Goal: Task Accomplishment & Management: Use online tool/utility

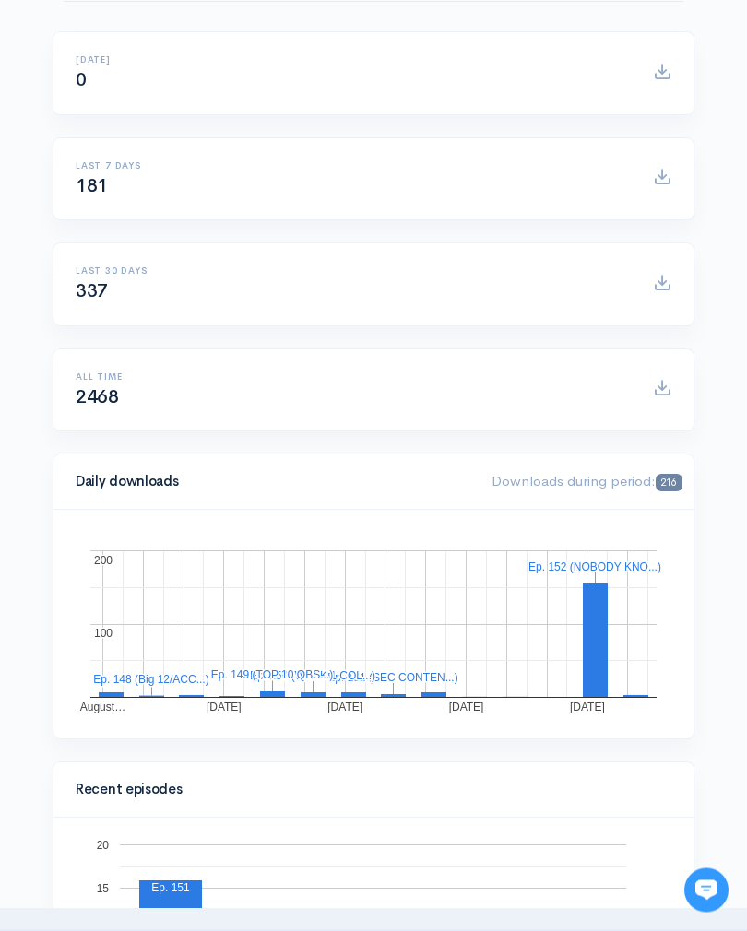
scroll to position [221, 0]
click at [609, 650] on rect "A chart." at bounding box center [373, 624] width 566 height 148
click at [609, 649] on rect "A chart." at bounding box center [373, 624] width 566 height 148
click at [639, 697] on rect "A chart." at bounding box center [373, 696] width 566 height 1
click at [644, 693] on rect "A chart." at bounding box center [373, 624] width 566 height 148
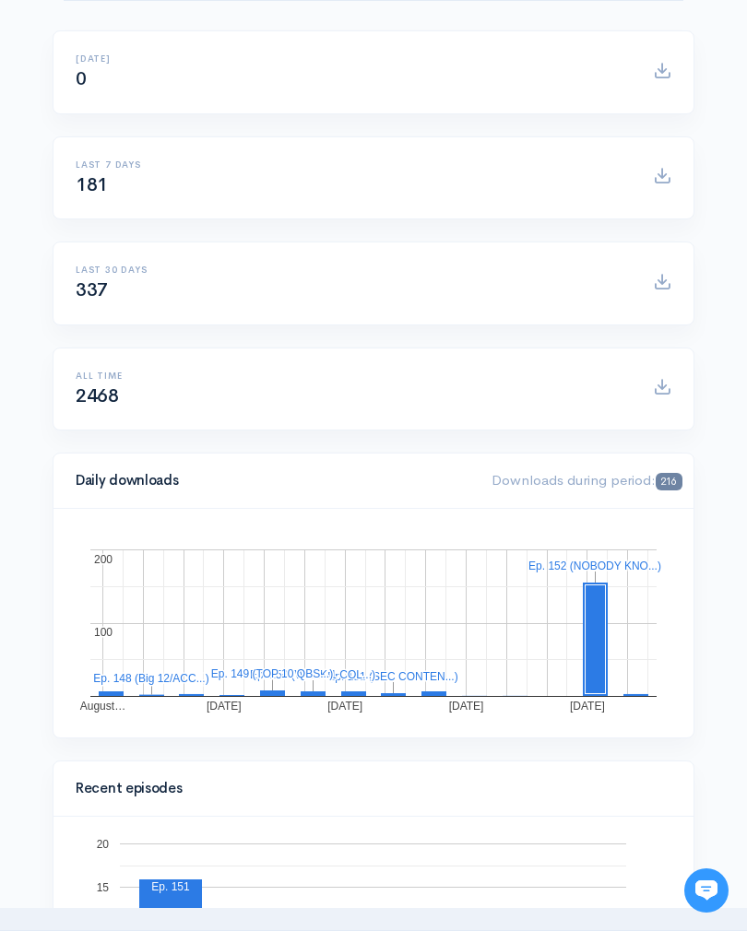
click at [641, 700] on rect "A chart." at bounding box center [374, 623] width 596 height 184
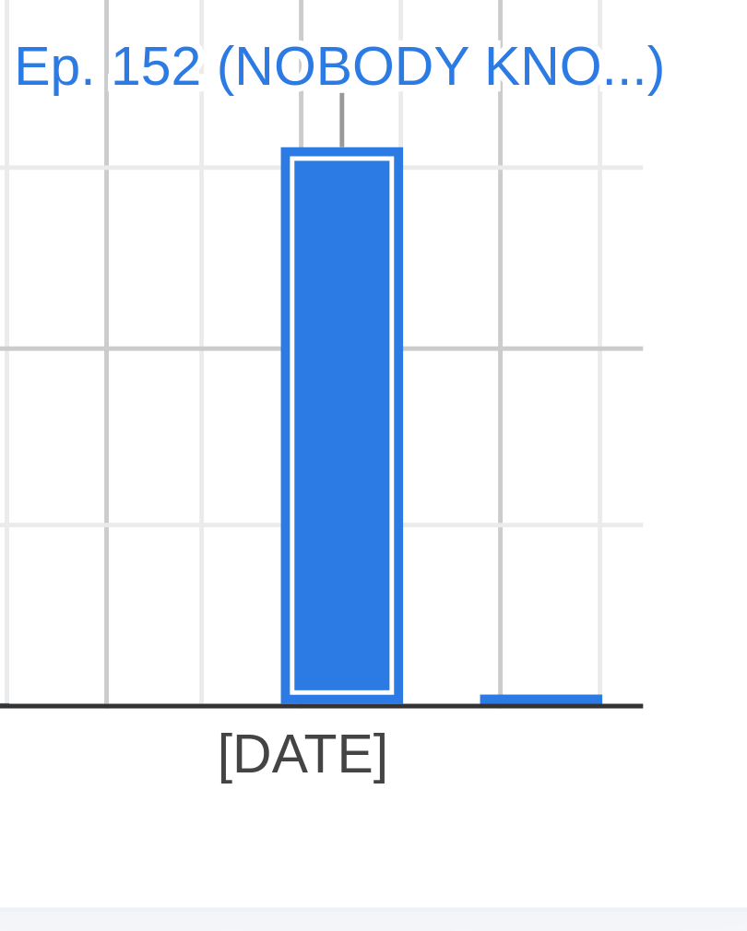
click at [113, 532] on rect "A chart." at bounding box center [374, 624] width 596 height 184
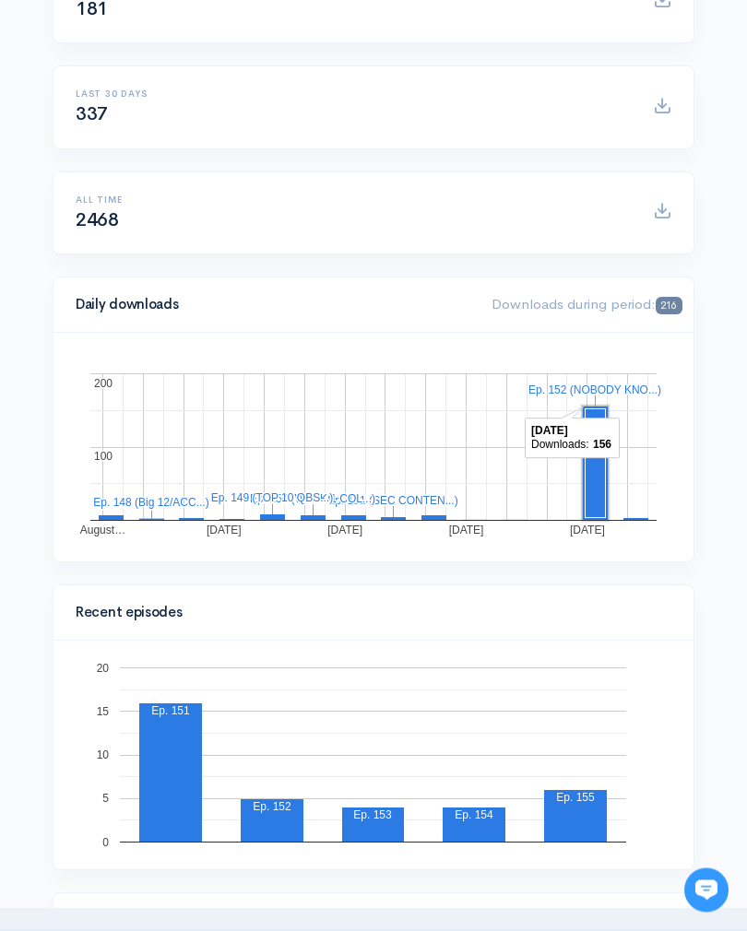
scroll to position [683, 0]
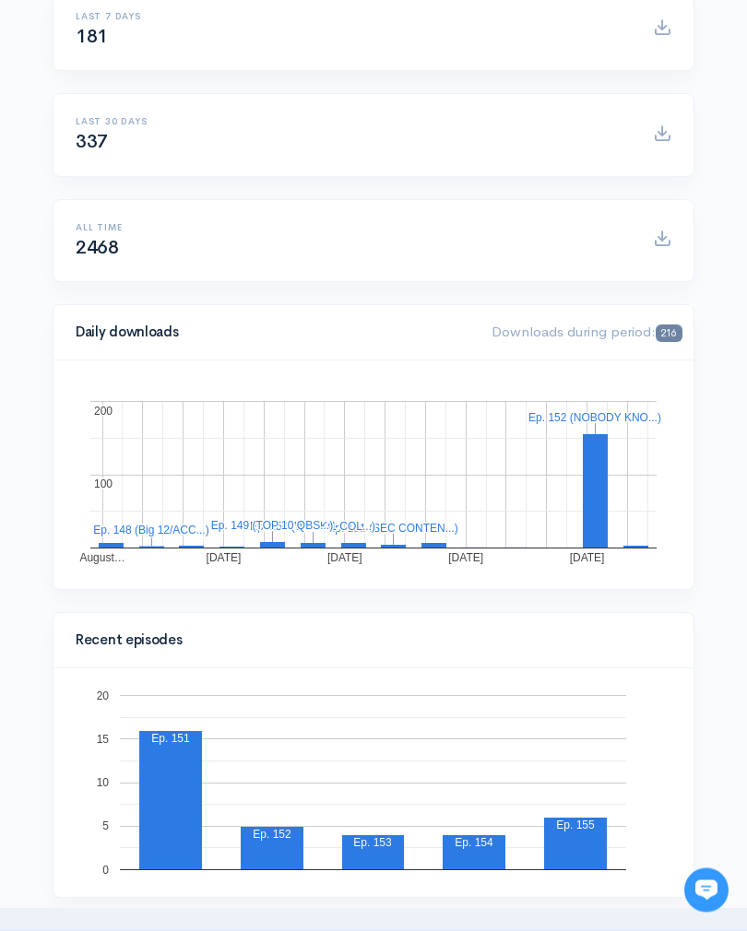
scroll to position [370, 0]
click at [632, 531] on rect "A chart." at bounding box center [373, 475] width 566 height 148
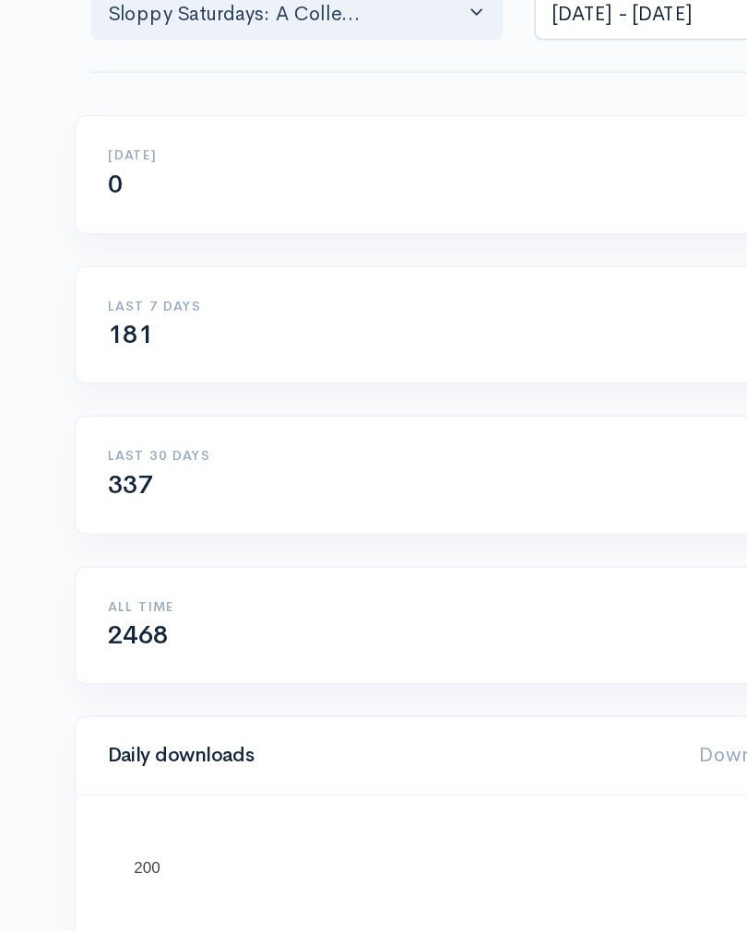
scroll to position [0, 0]
